Goal: Contribute content: Contribute content

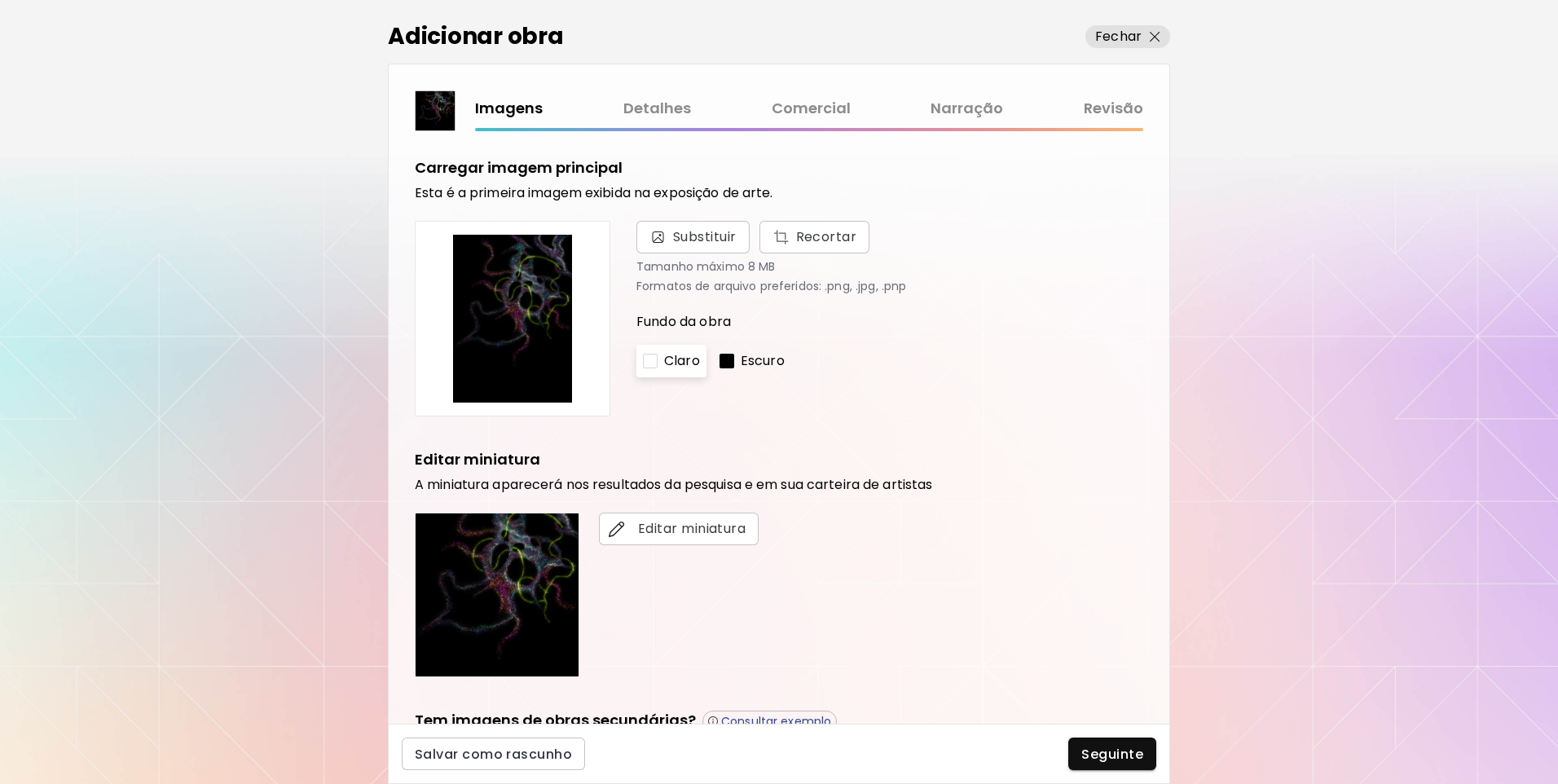
click at [1135, 105] on link "Revisão" at bounding box center [1113, 109] width 60 height 23
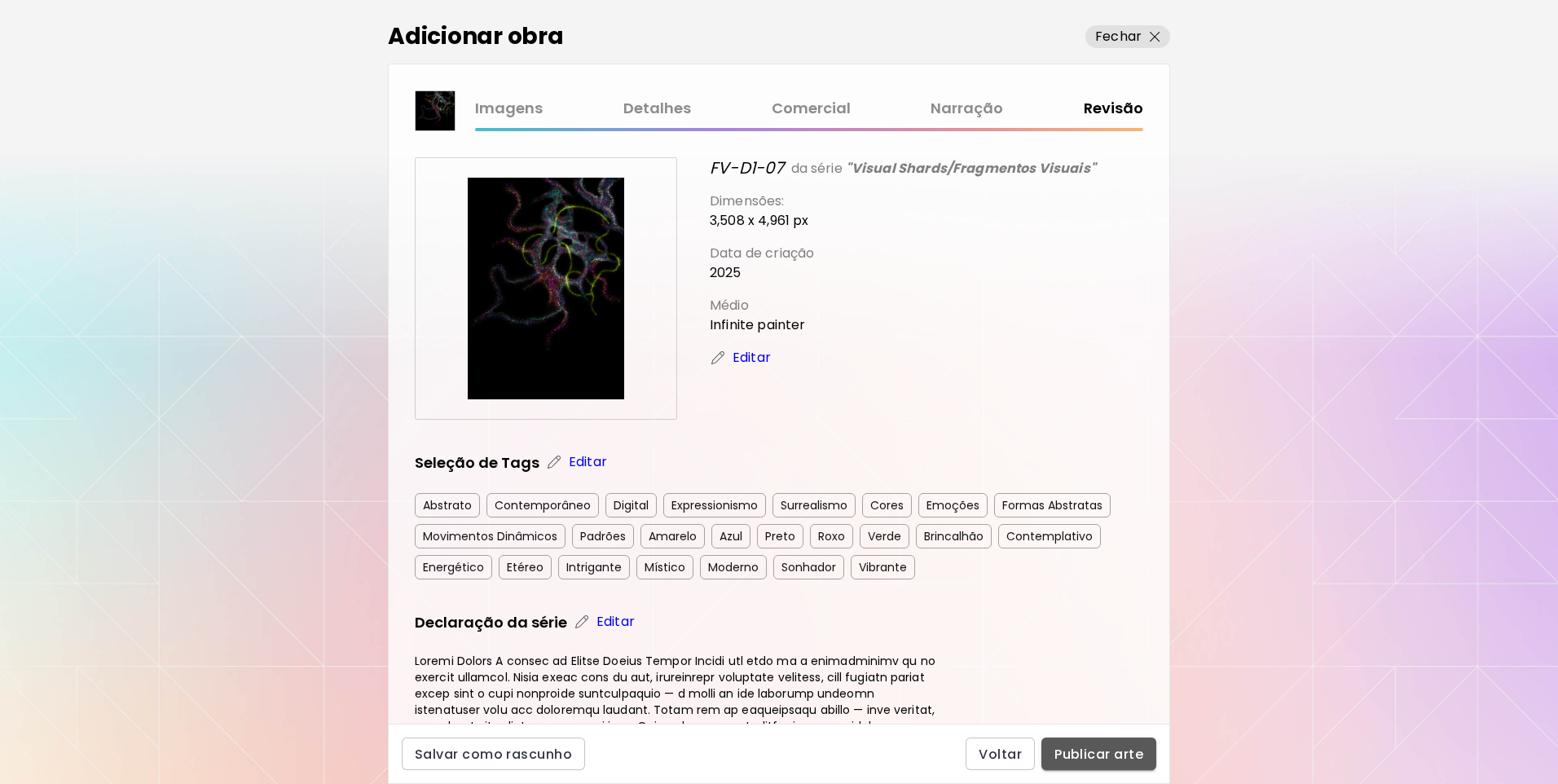
click at [1113, 745] on span "Publicar arte" at bounding box center [1099, 754] width 89 height 17
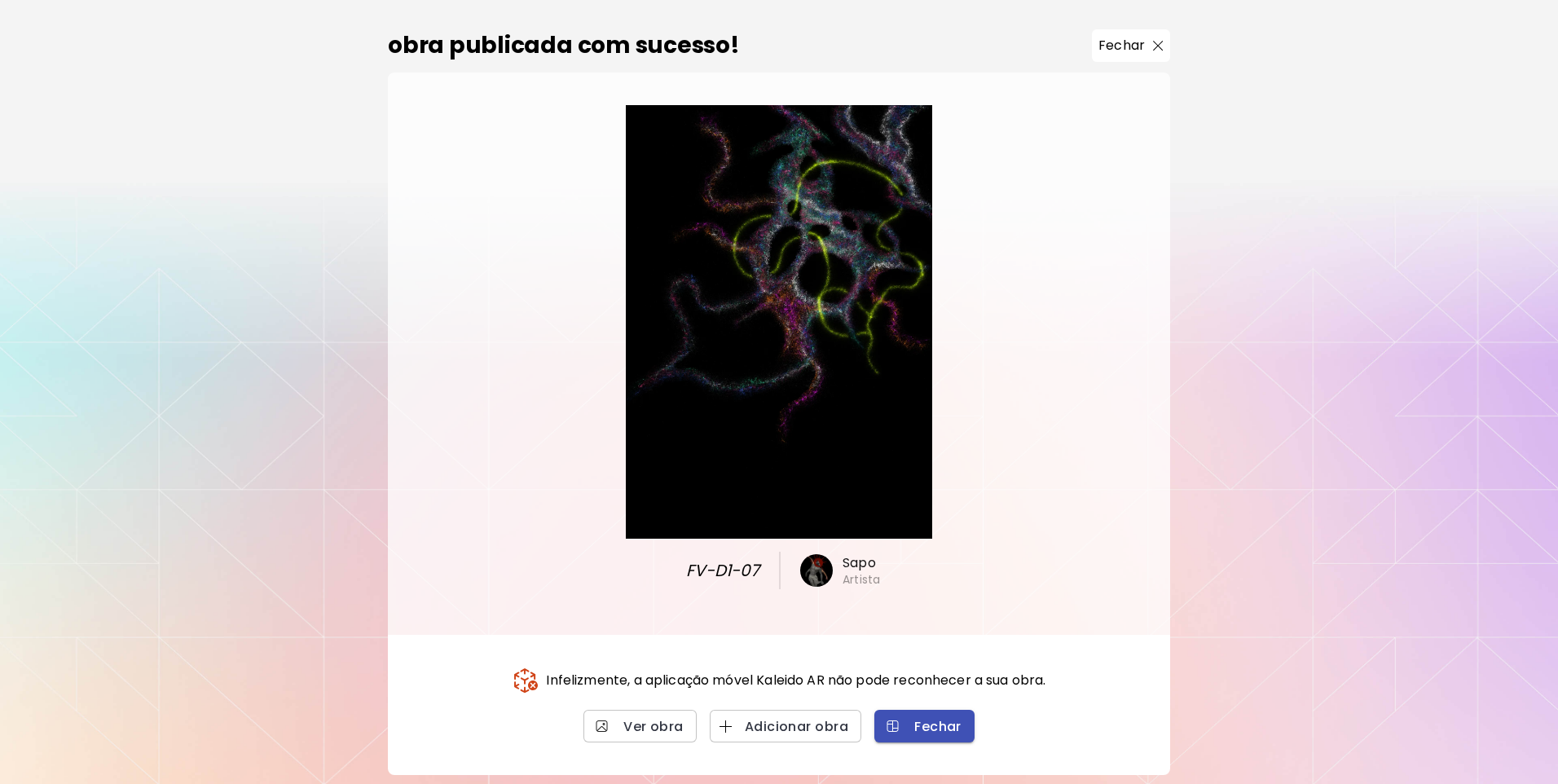
click at [915, 732] on span "Fechar" at bounding box center [924, 726] width 74 height 17
